Goal: Transaction & Acquisition: Download file/media

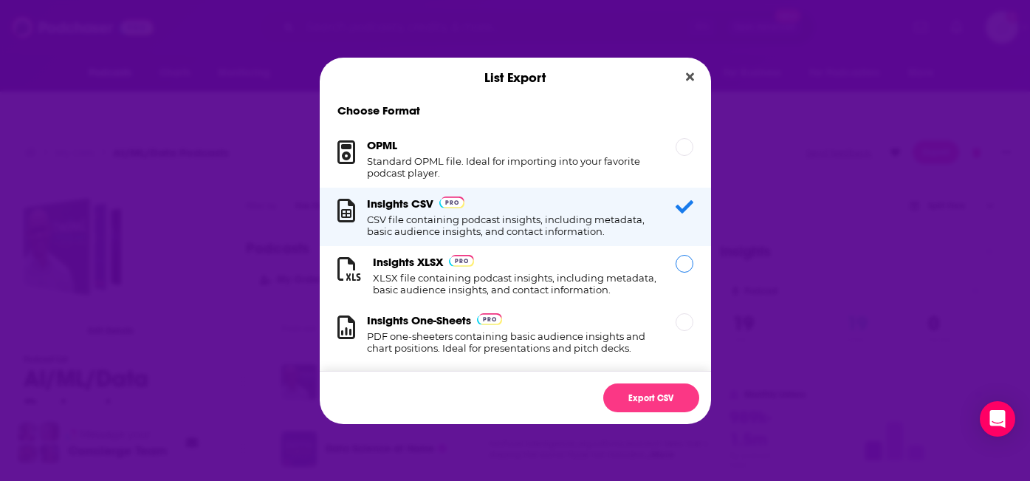
click at [681, 265] on div "Dialog" at bounding box center [684, 264] width 18 height 18
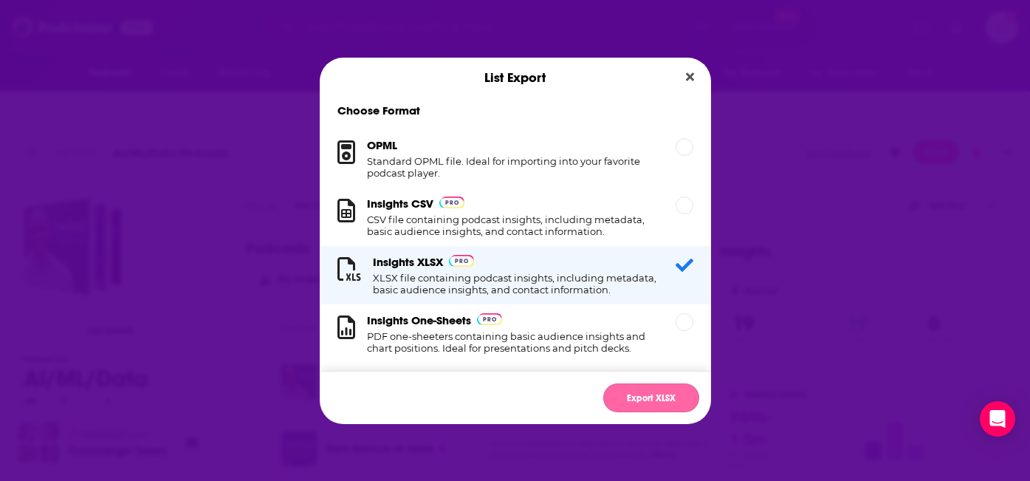
click at [659, 404] on button "Export XLSX" at bounding box center [651, 397] width 96 height 29
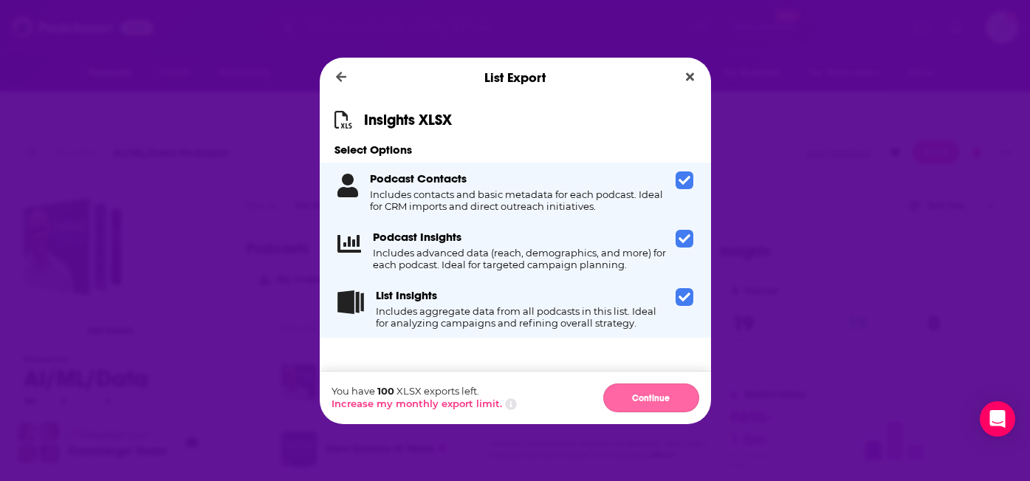
click at [658, 402] on button "Continue" at bounding box center [651, 397] width 96 height 29
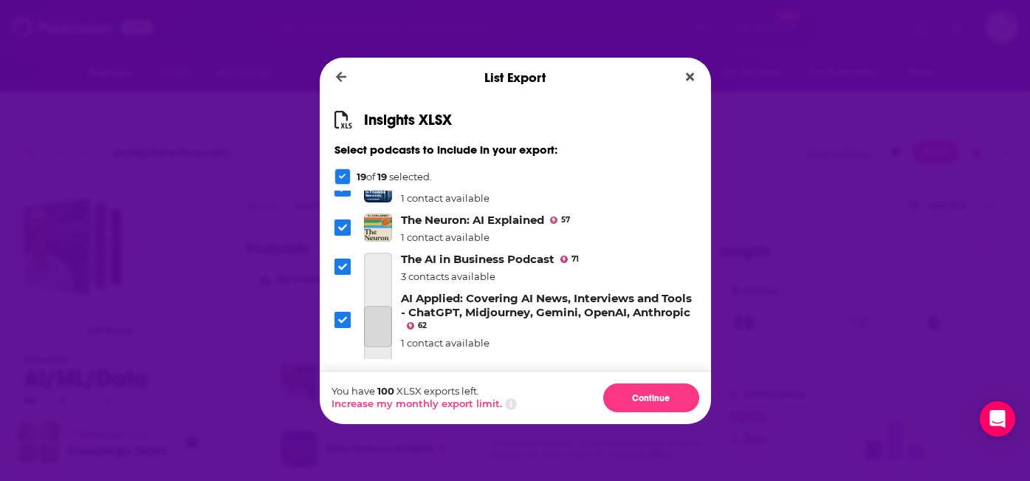
scroll to position [695, 0]
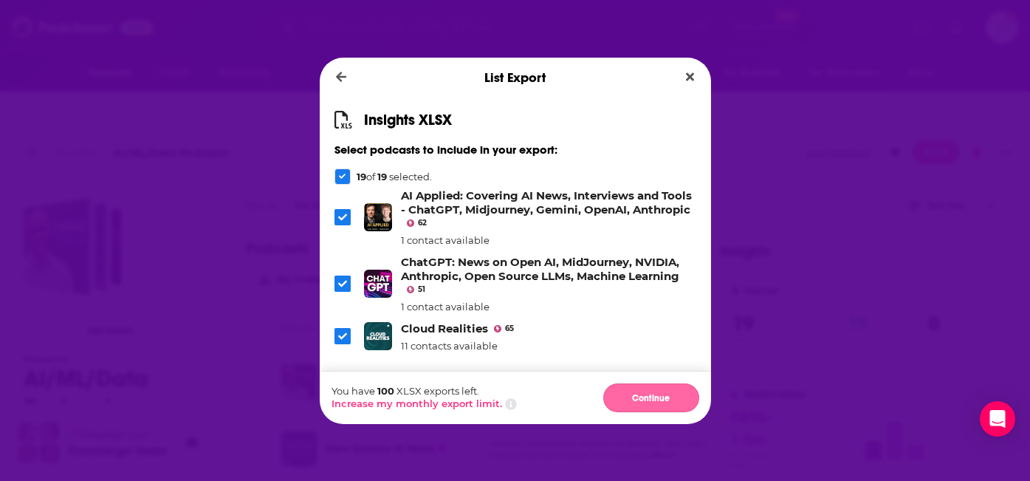
click at [647, 393] on button "Continue" at bounding box center [651, 397] width 96 height 29
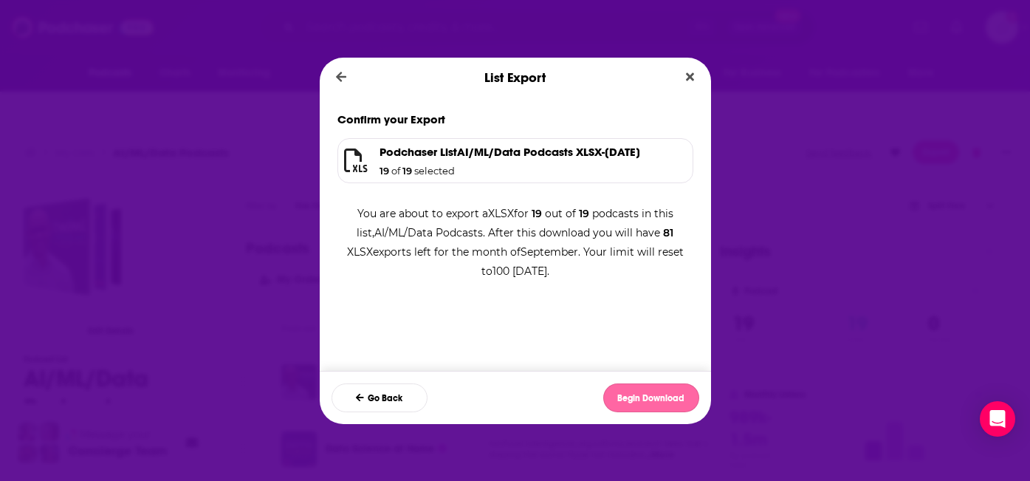
click at [669, 399] on button "Begin Download" at bounding box center [651, 397] width 96 height 29
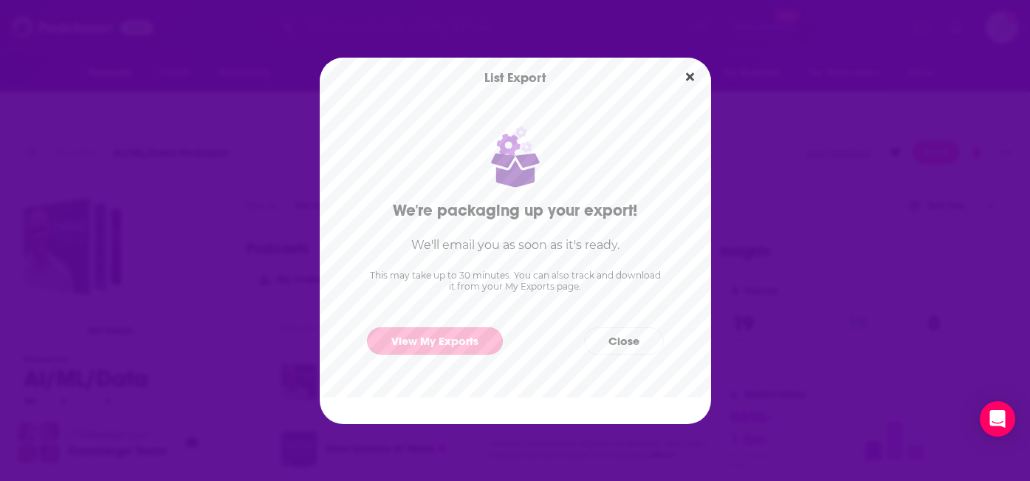
click at [474, 339] on link "View My Exports" at bounding box center [435, 340] width 136 height 27
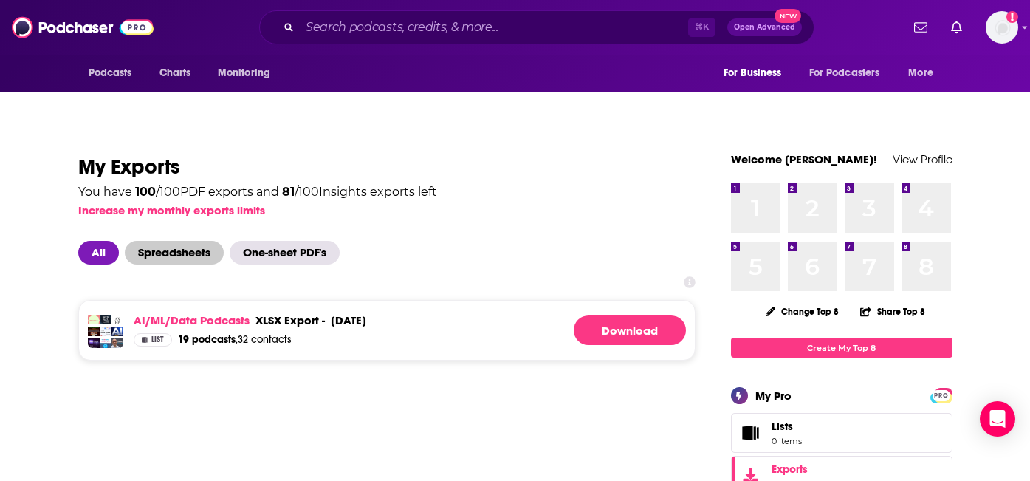
click at [162, 241] on span "Spreadsheets" at bounding box center [174, 253] width 99 height 24
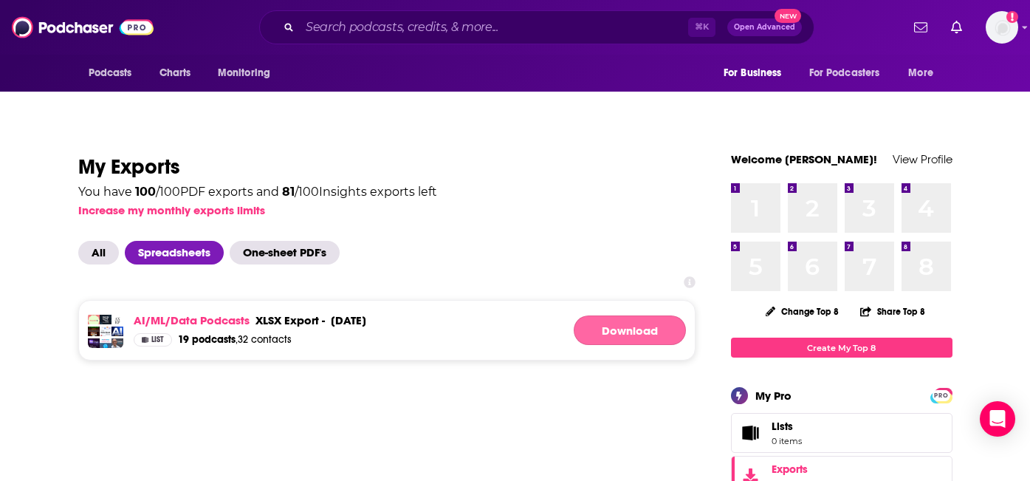
click at [631, 315] on link "Download" at bounding box center [630, 330] width 112 height 30
